Goal: Check status

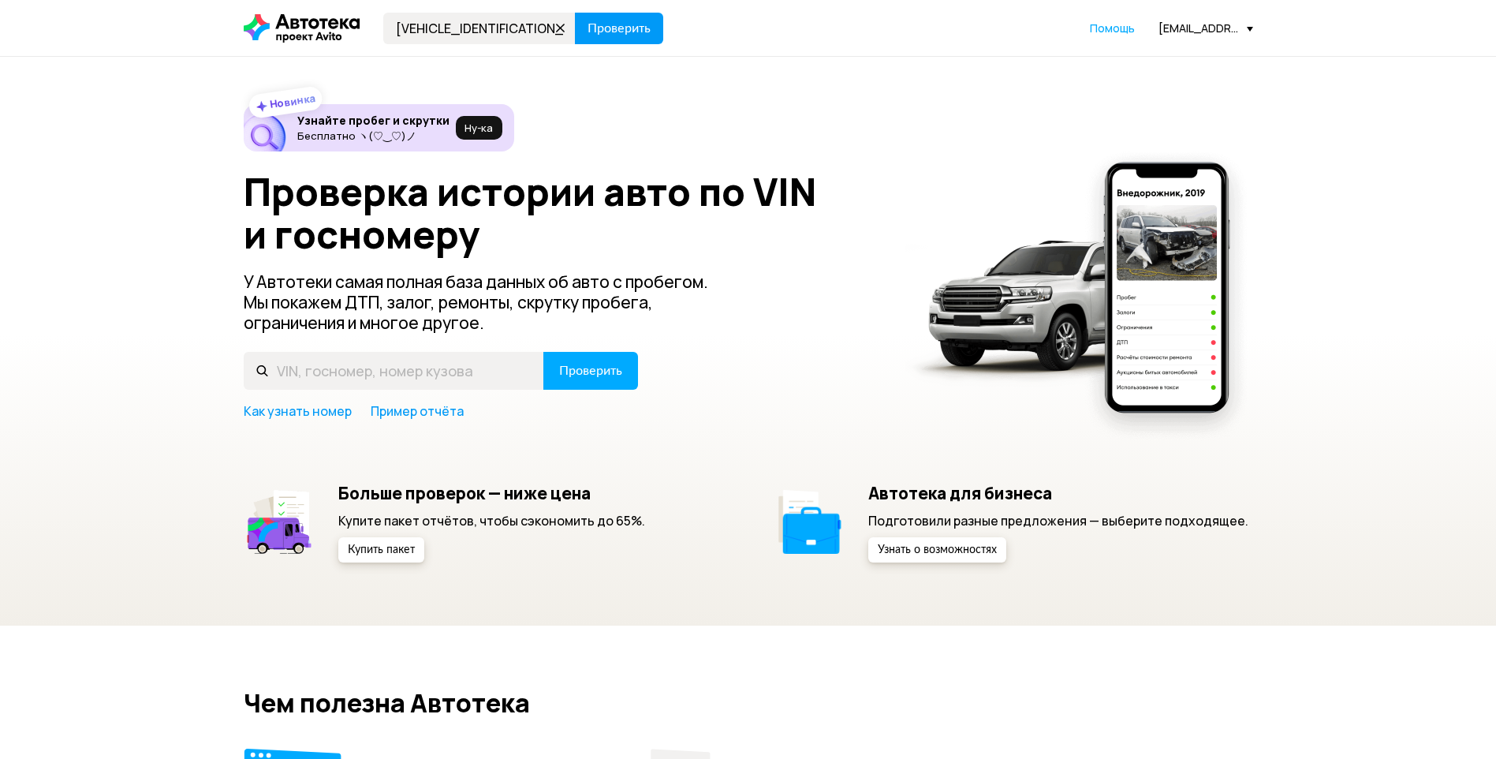
type input "[VEHICLE_IDENTIFICATION_NUMBER]"
click at [614, 24] on span "Проверить" at bounding box center [619, 28] width 63 height 13
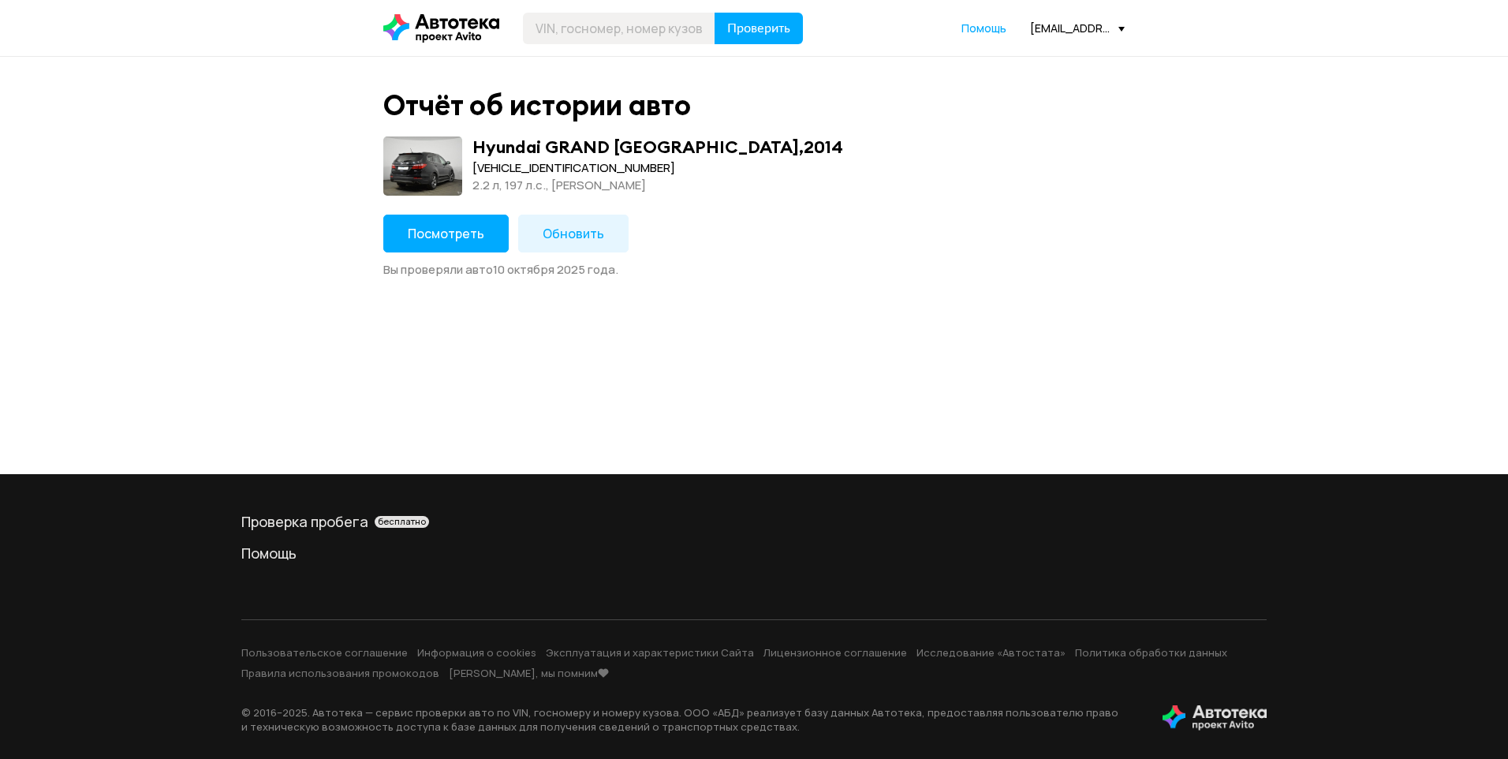
click at [423, 228] on span "Посмотреть" at bounding box center [446, 233] width 77 height 17
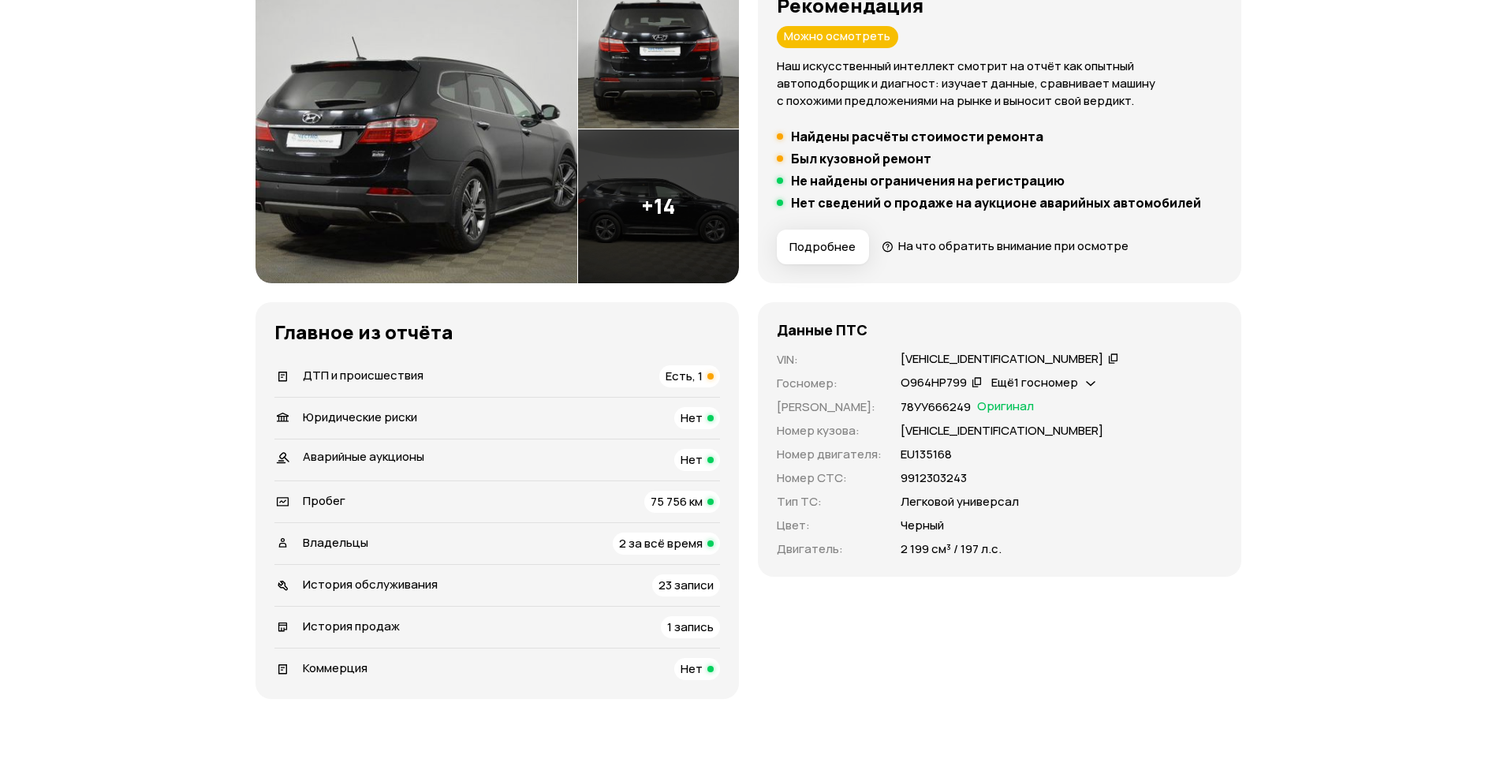
scroll to position [394, 0]
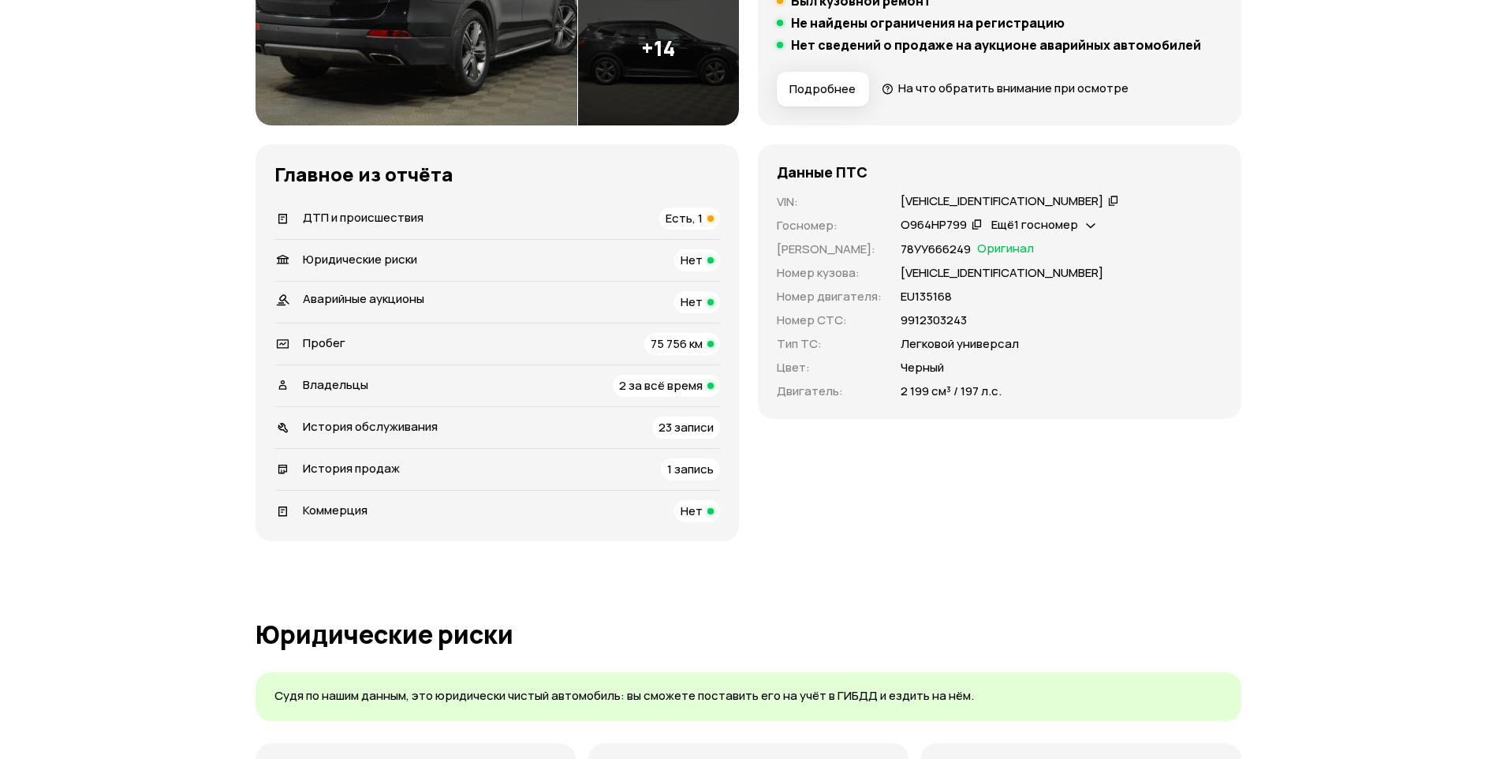
click at [494, 220] on div "ДТП и происшествия Есть, 1" at bounding box center [497, 218] width 446 height 22
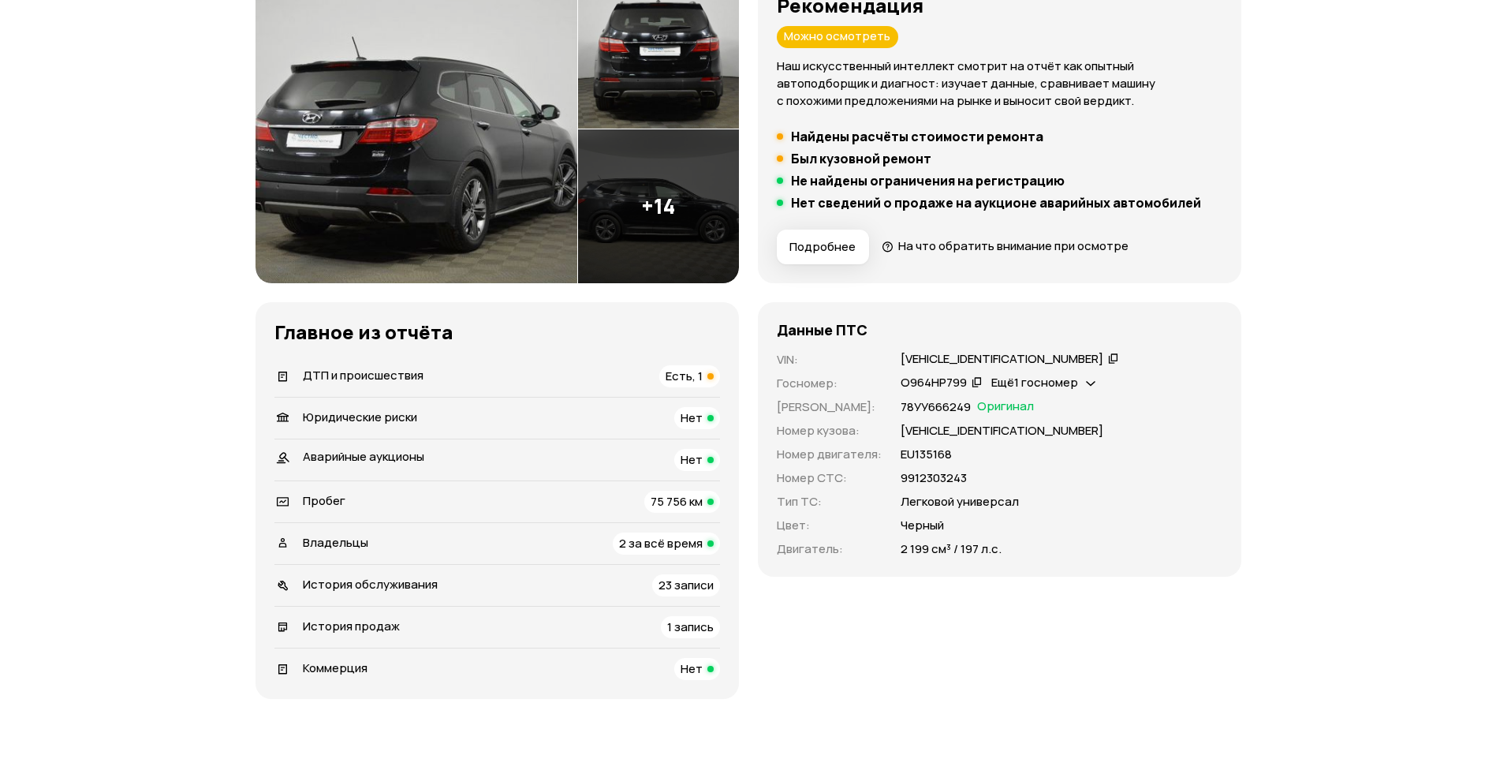
scroll to position [0, 0]
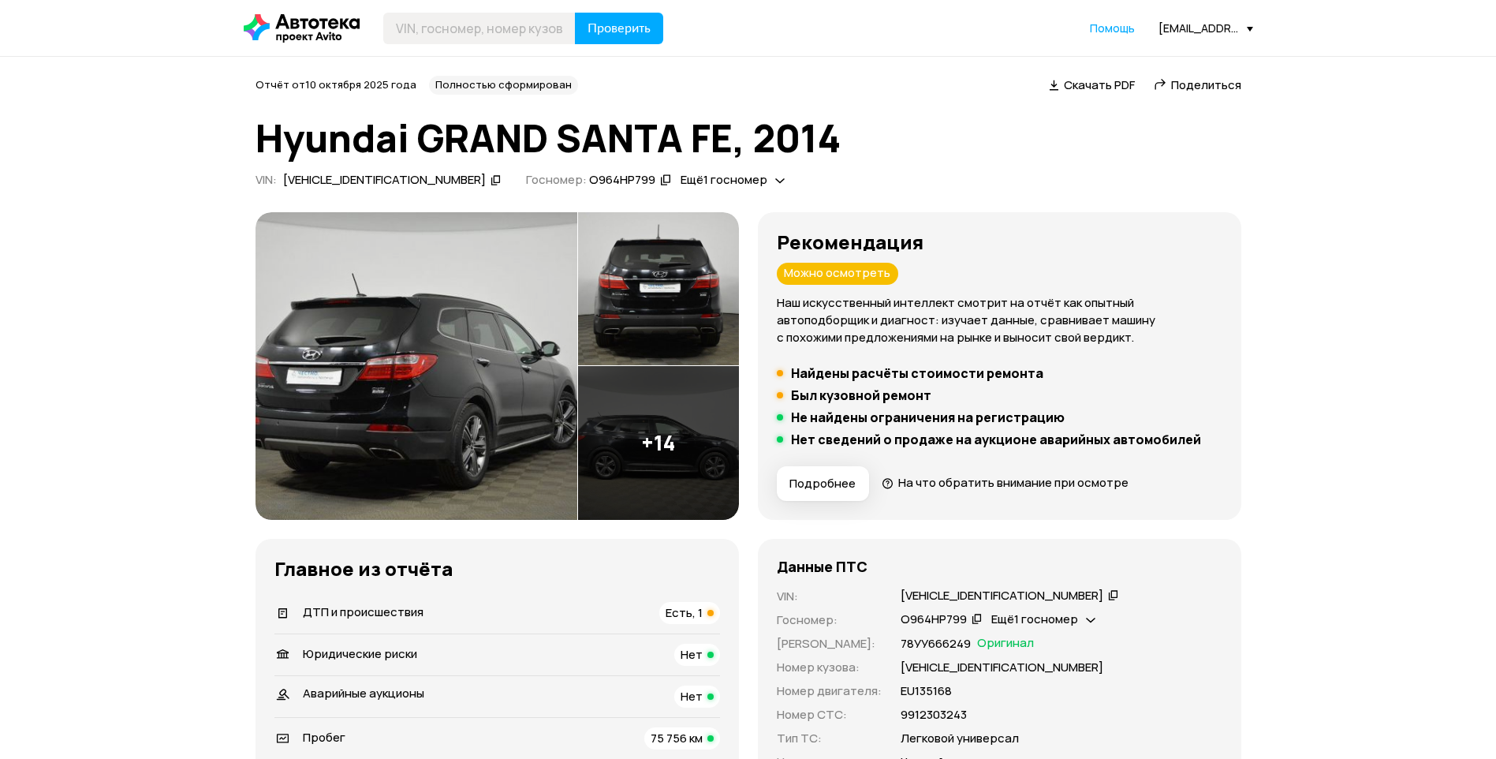
click at [294, 31] on icon at bounding box center [302, 28] width 116 height 28
